Goal: Check status: Check status

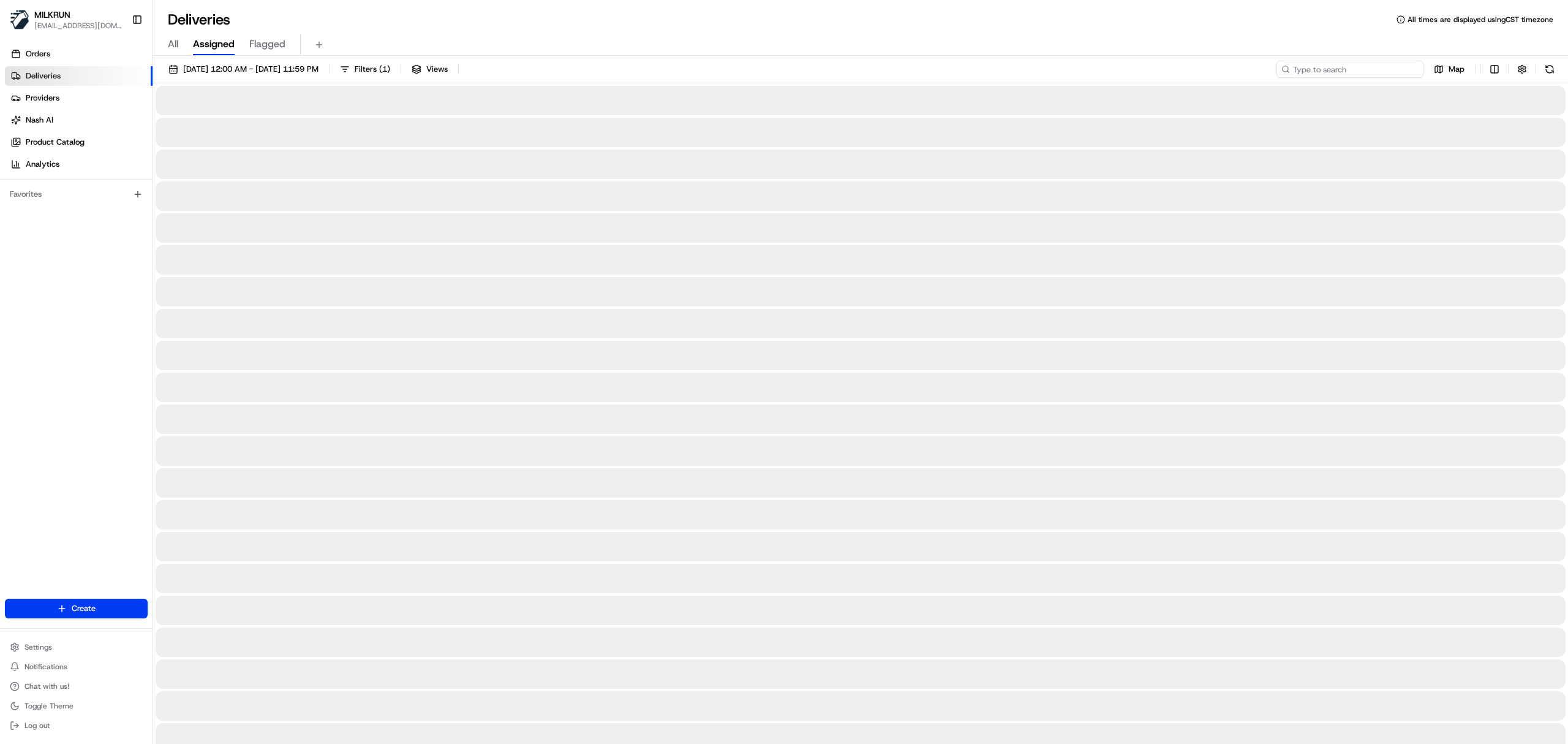
click at [1368, 66] on input at bounding box center [1349, 69] width 147 height 17
paste input "b3b7aa2c-6a3c-4b12-bb56-5a940c5fa690"
type input "b3b7aa2c-6a3c-4b12-bb56-5a940c5fa690"
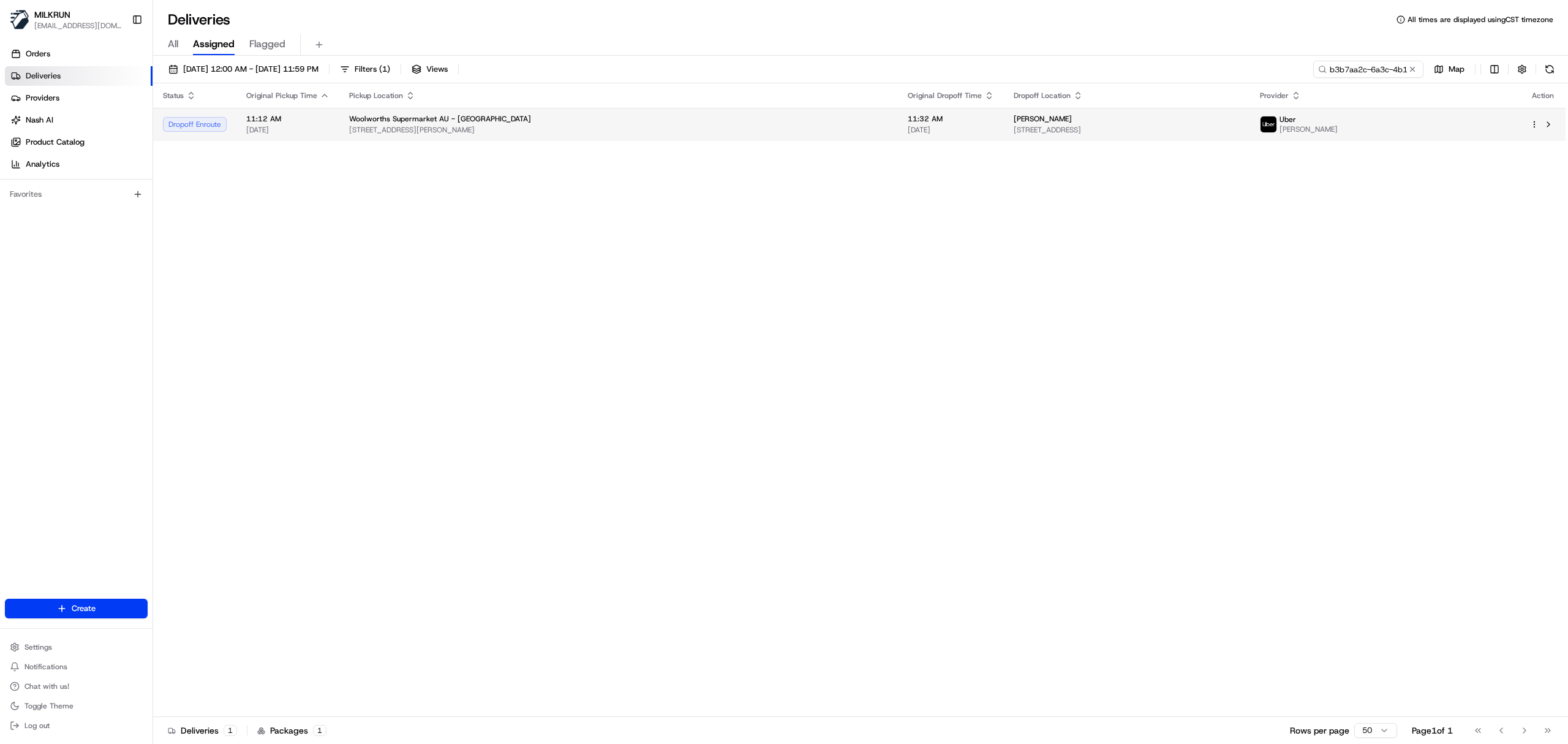
click at [1082, 125] on span "[STREET_ADDRESS]" at bounding box center [1127, 130] width 227 height 10
